Goal: Find specific page/section: Find specific page/section

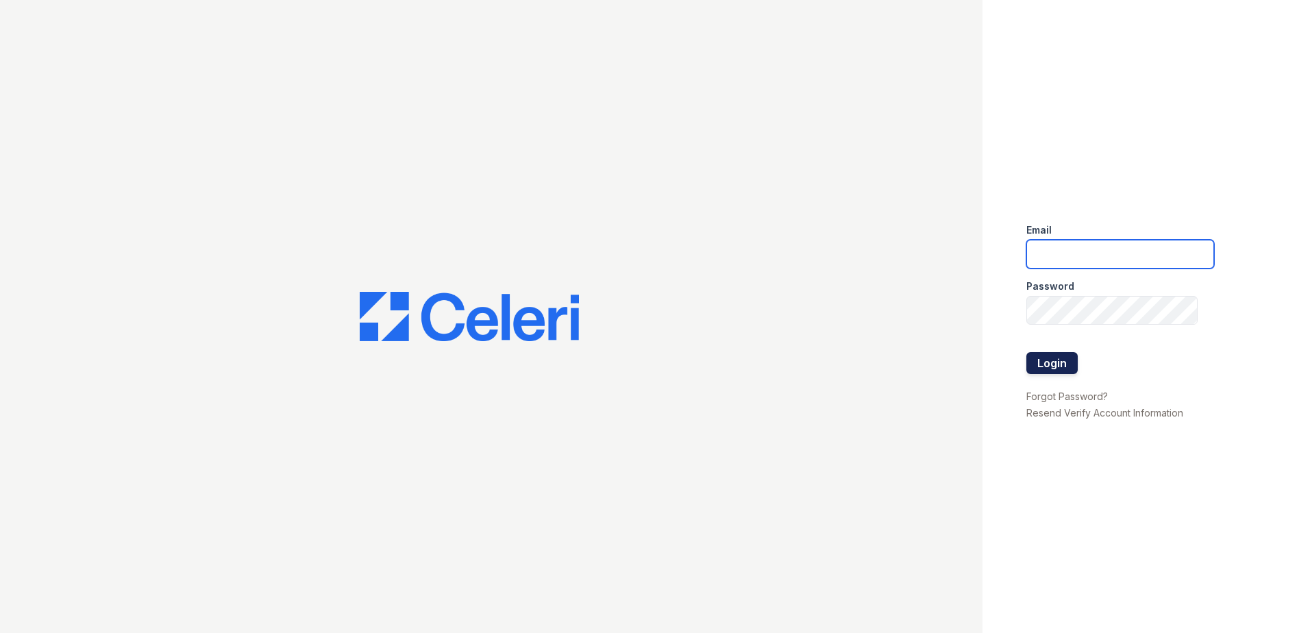
type input "rlandry@trinity-pm.com"
click at [1042, 364] on button "Login" at bounding box center [1051, 363] width 51 height 22
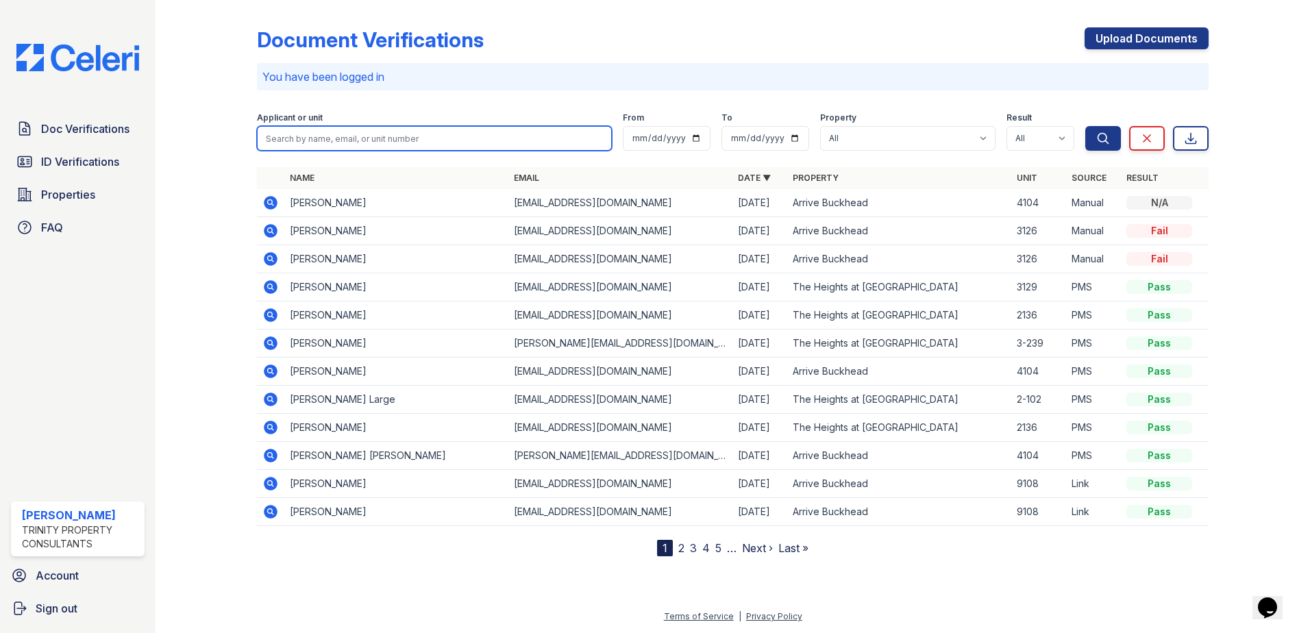
click at [353, 137] on input "search" at bounding box center [434, 138] width 355 height 25
click at [494, 139] on input "strong" at bounding box center [434, 138] width 355 height 25
type input "strong"
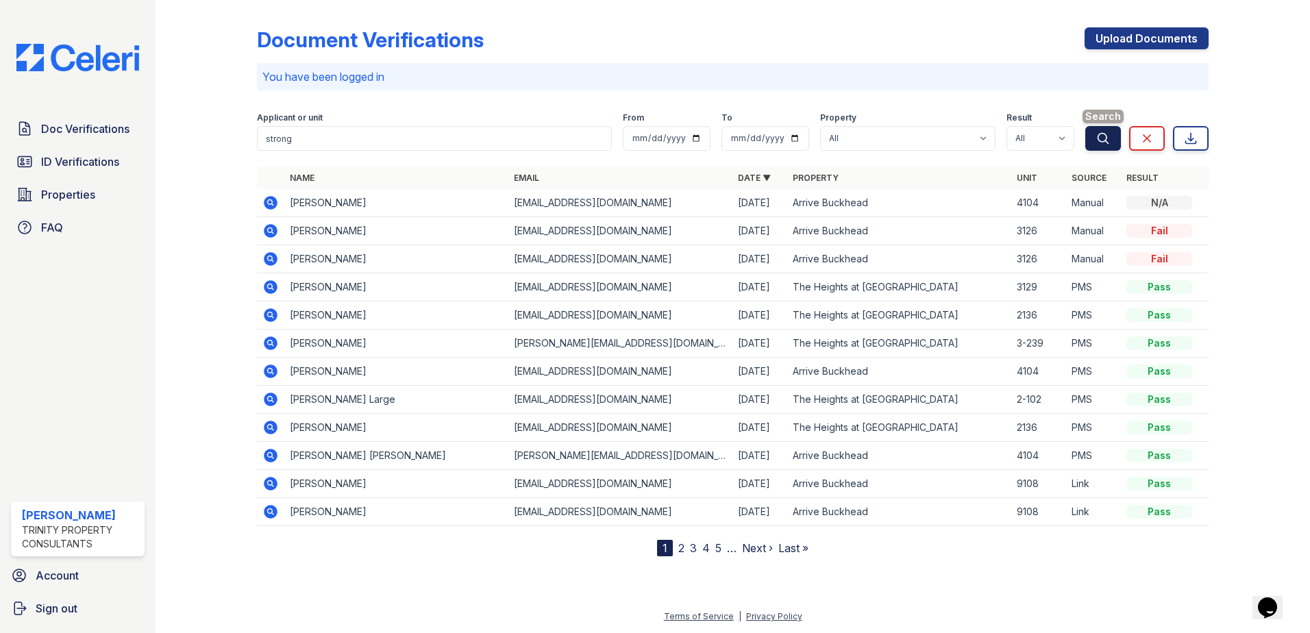
click at [1096, 138] on icon "submit" at bounding box center [1103, 139] width 14 height 14
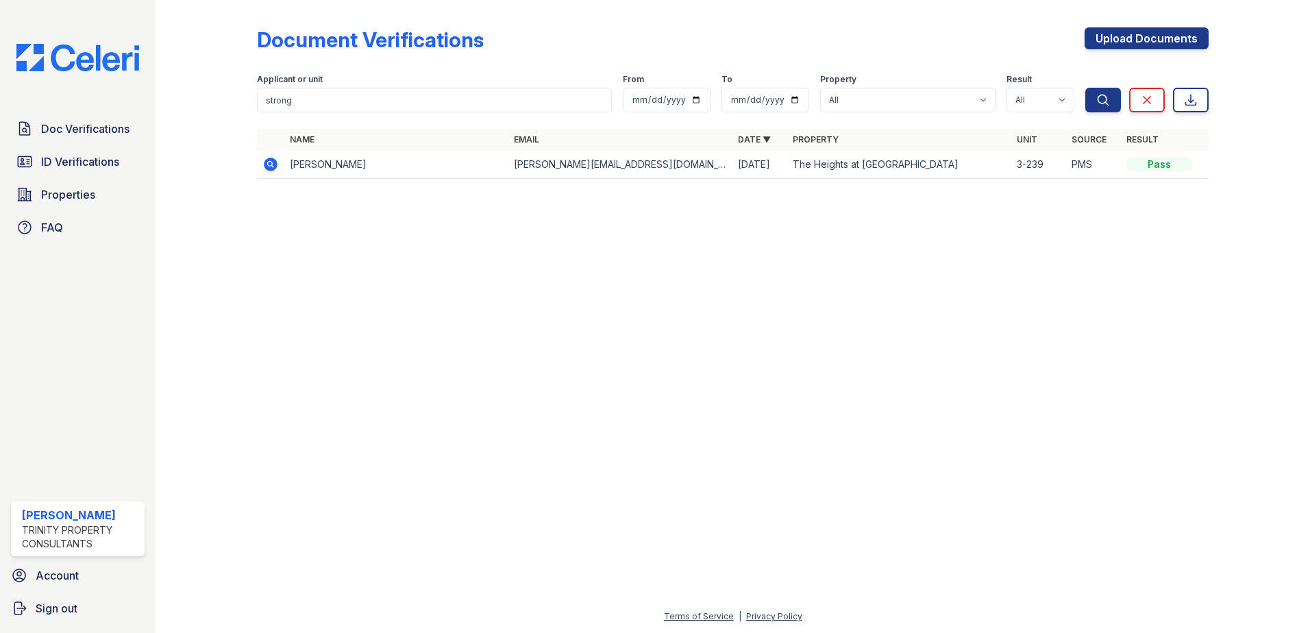
click at [269, 165] on icon at bounding box center [269, 163] width 3 height 3
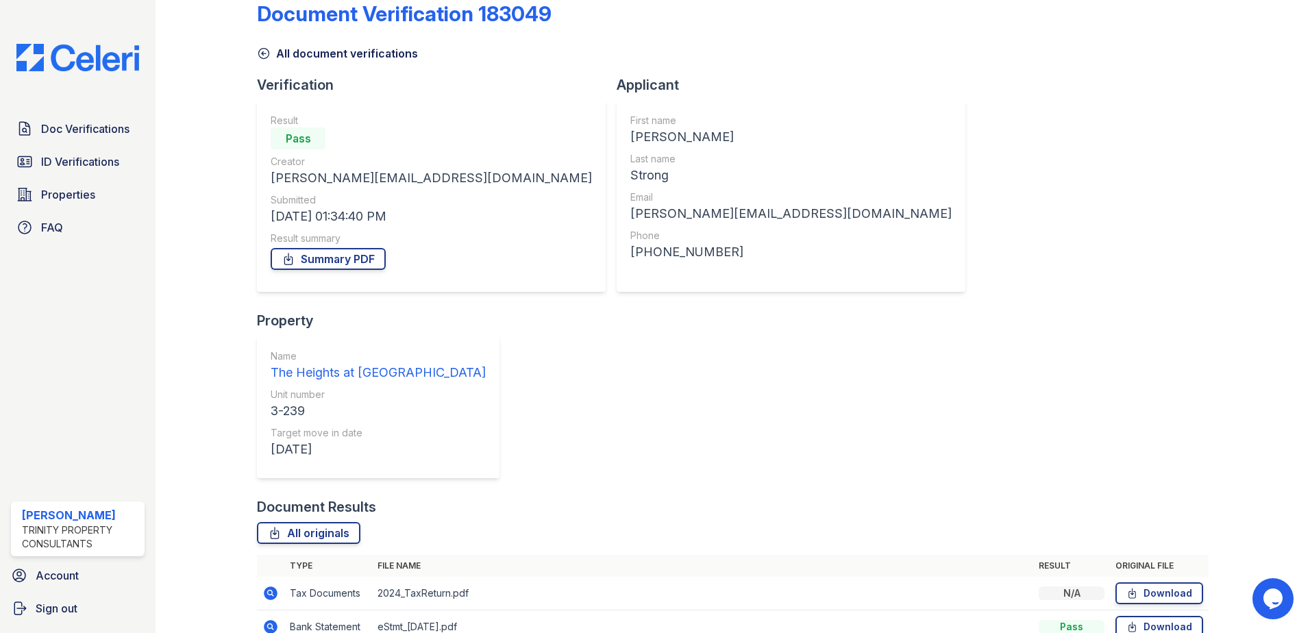
scroll to position [51, 0]
